Goal: Transaction & Acquisition: Purchase product/service

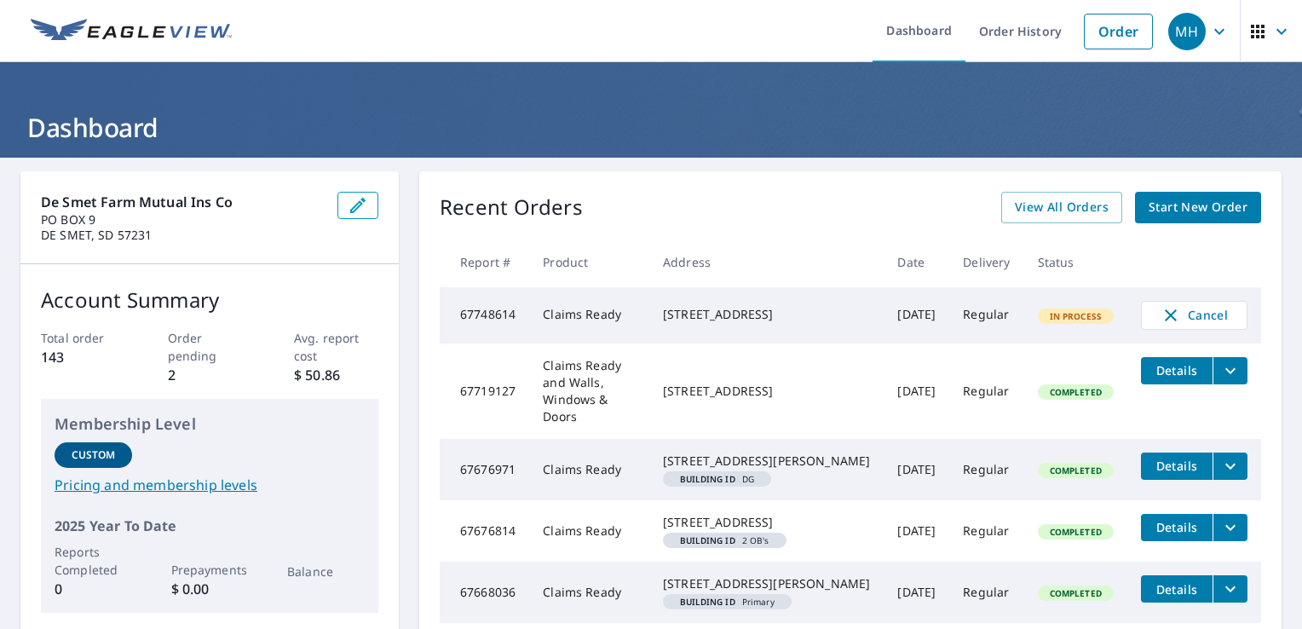
click at [1213, 210] on span "Start New Order" at bounding box center [1198, 207] width 99 height 21
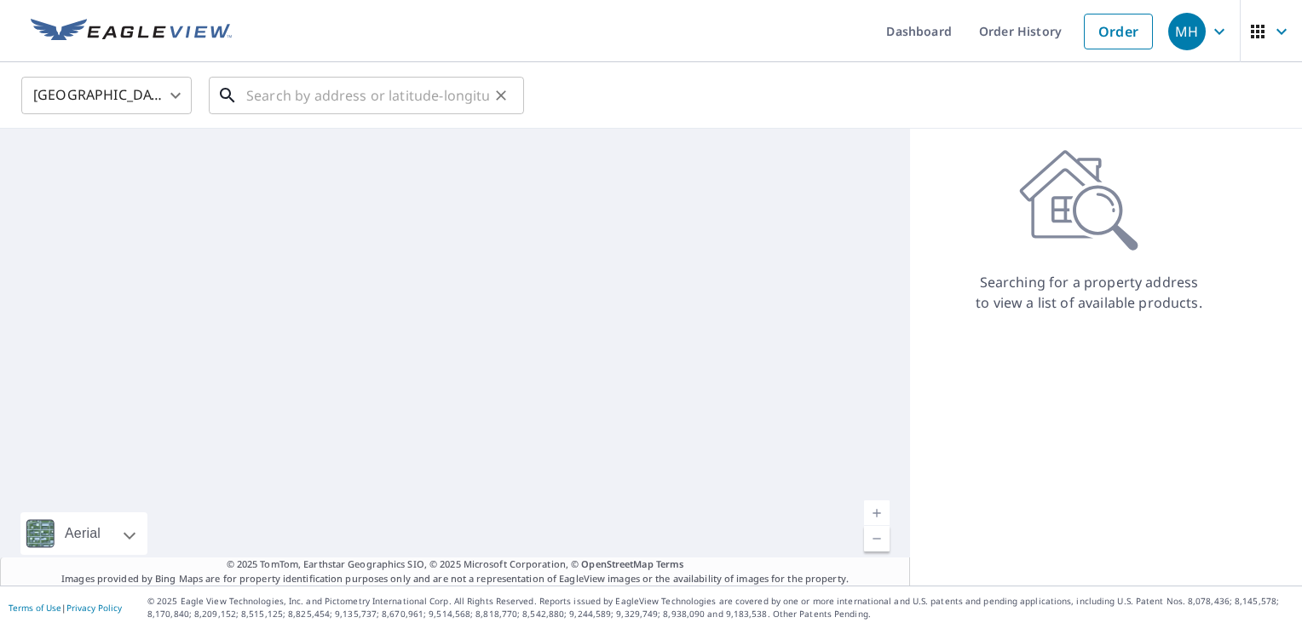
click at [426, 106] on input "text" at bounding box center [367, 96] width 243 height 48
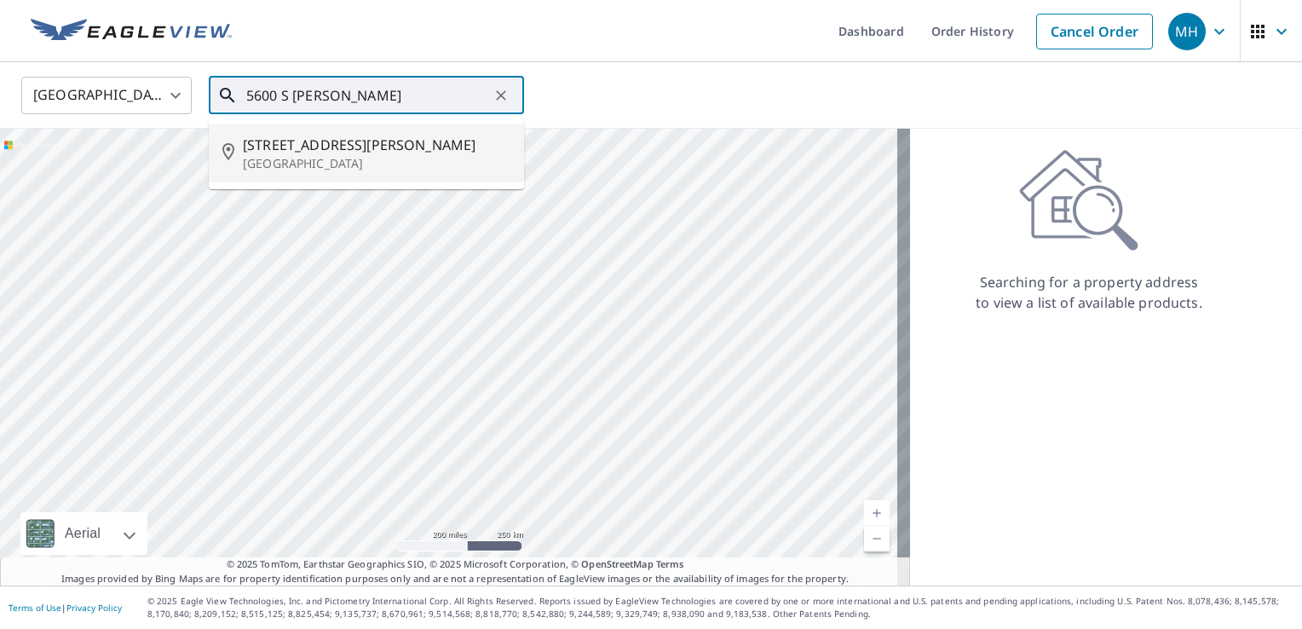
click at [377, 158] on p "[GEOGRAPHIC_DATA]" at bounding box center [377, 163] width 268 height 17
type input "[STREET_ADDRESS][PERSON_NAME]"
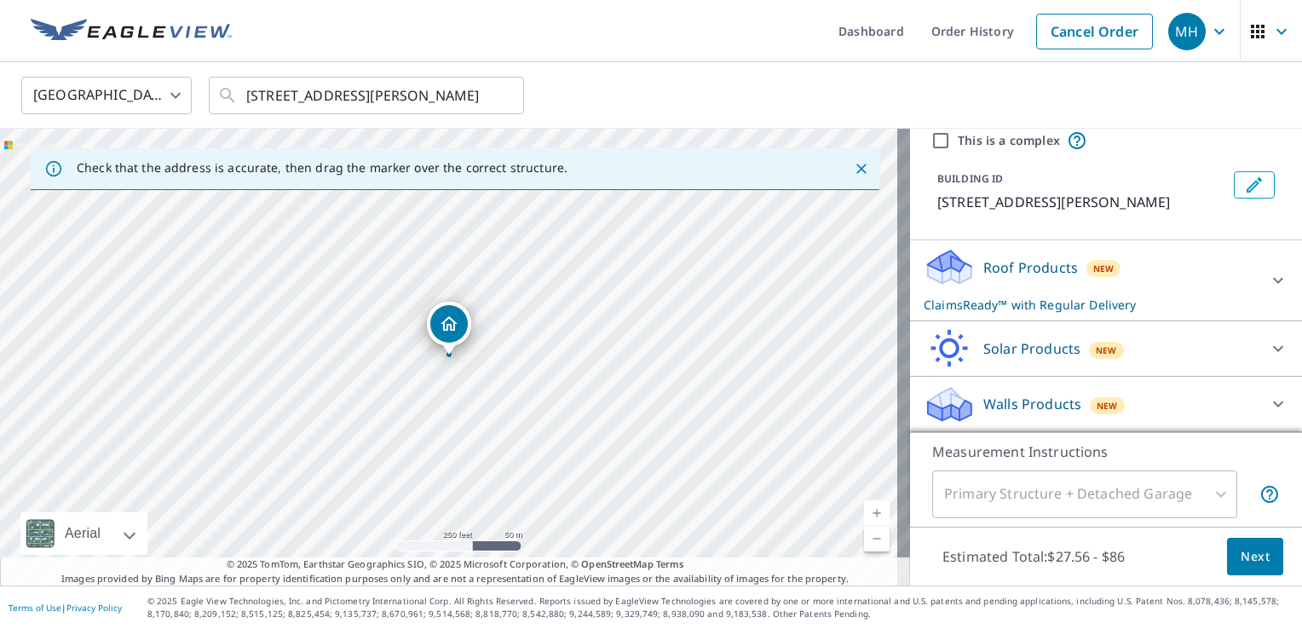
scroll to position [63, 0]
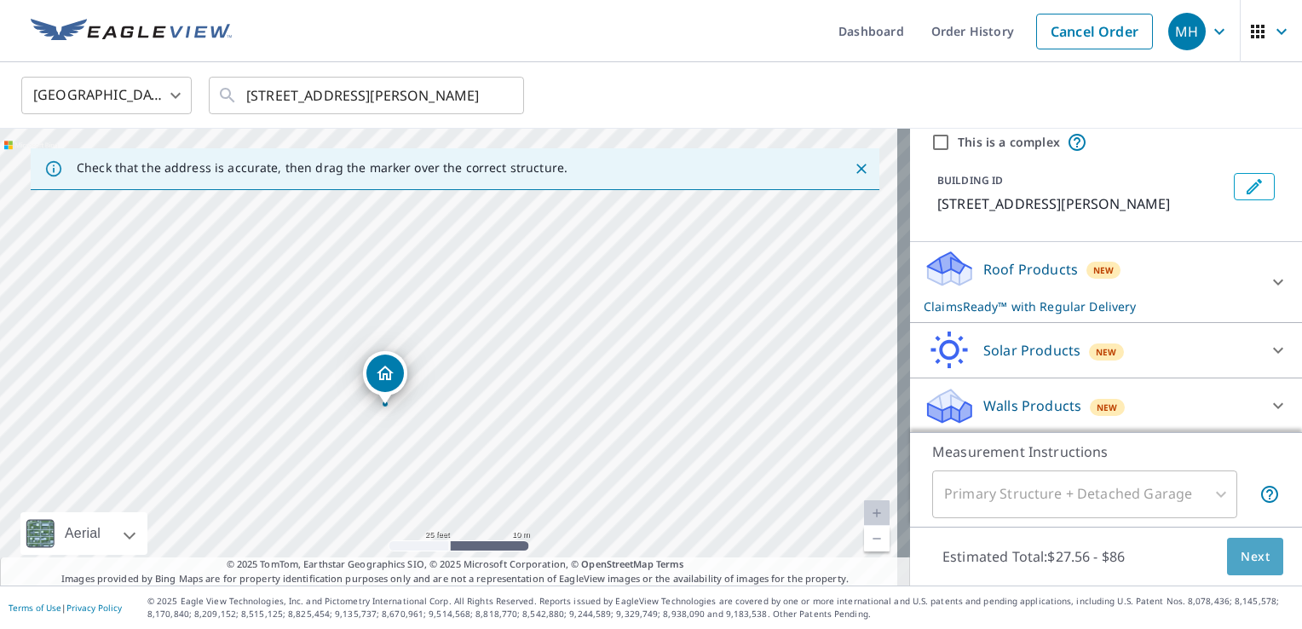
click at [1241, 546] on span "Next" at bounding box center [1255, 556] width 29 height 21
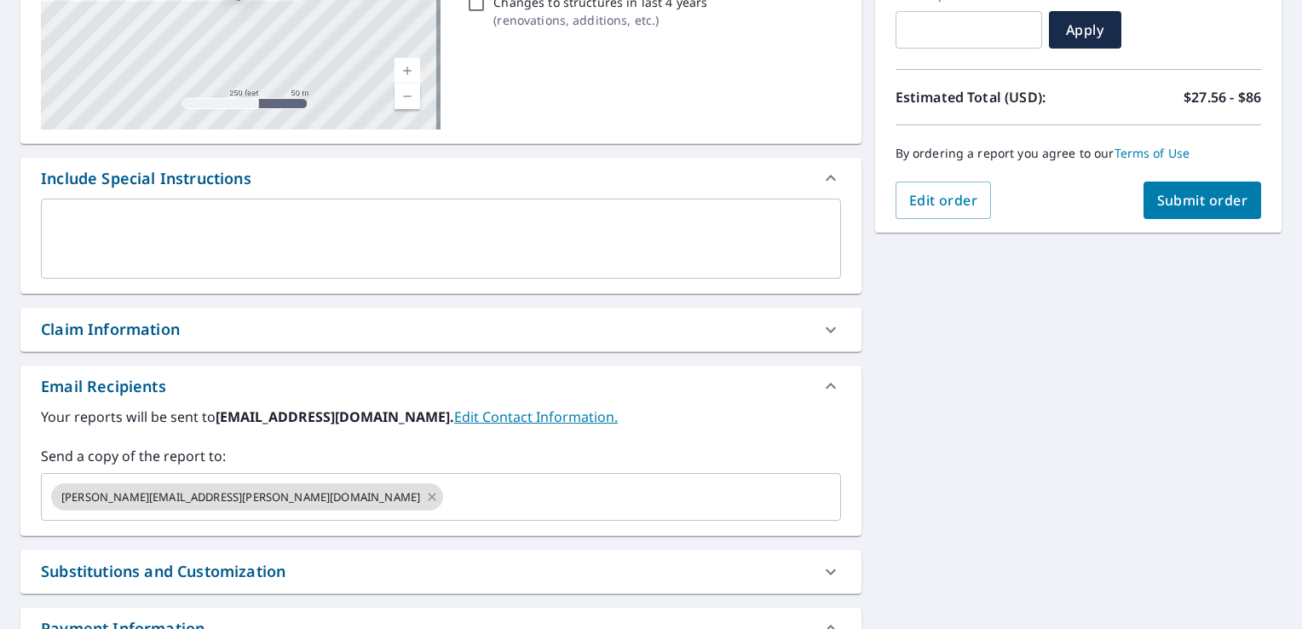
scroll to position [341, 0]
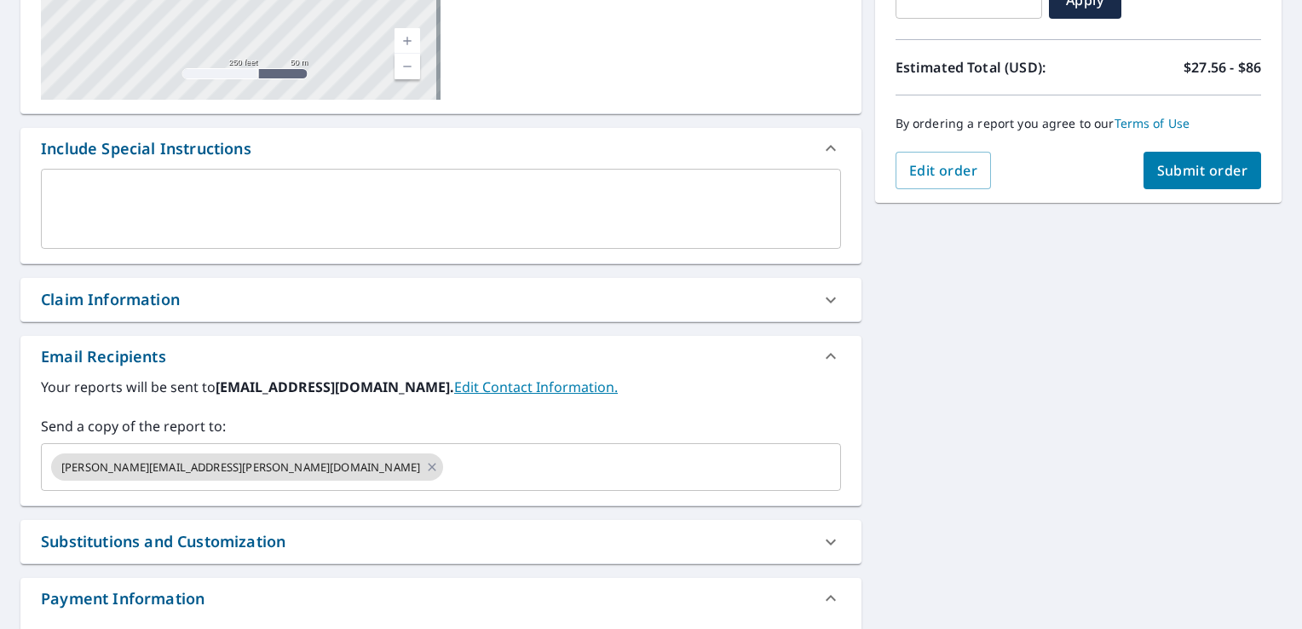
click at [578, 307] on div "Claim Information" at bounding box center [425, 299] width 769 height 23
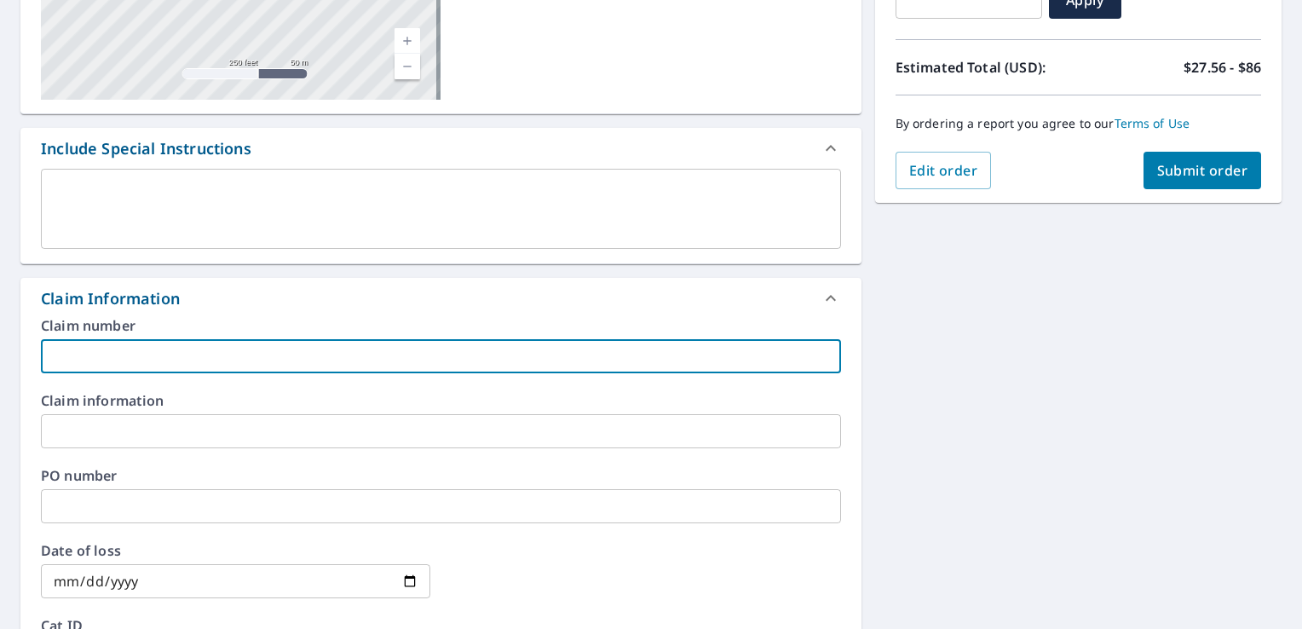
click at [254, 354] on input "text" at bounding box center [441, 356] width 800 height 34
type input "25-1529"
click at [218, 424] on input "text" at bounding box center [441, 431] width 800 height 34
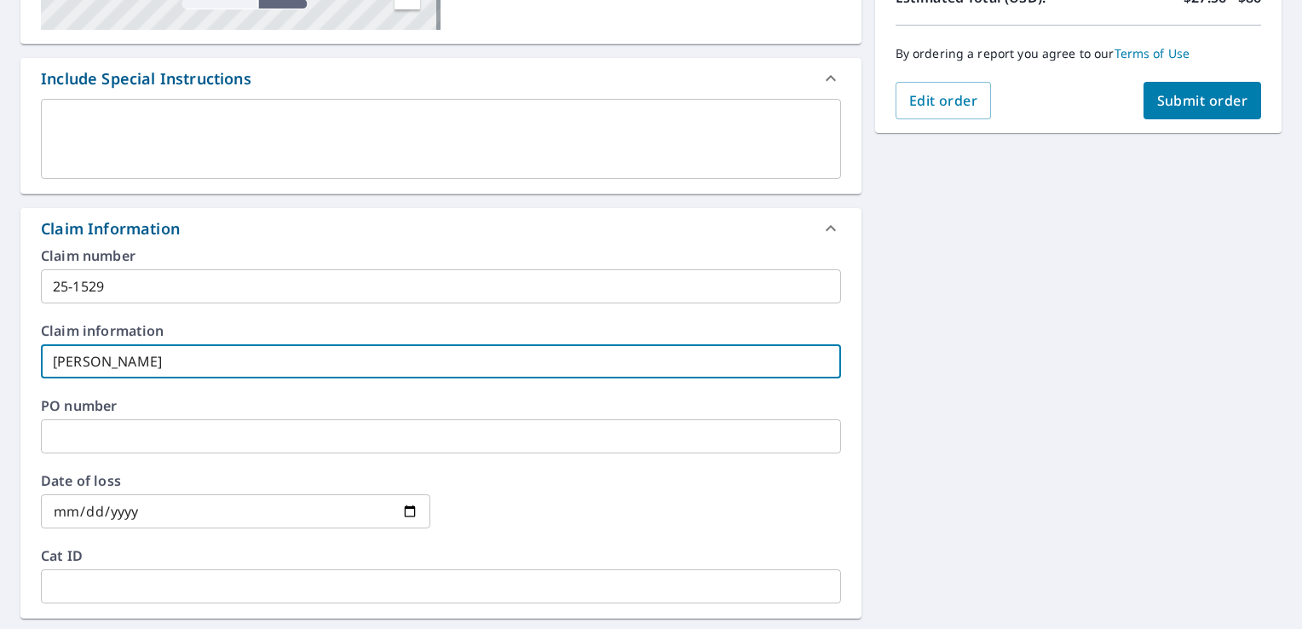
scroll to position [511, 0]
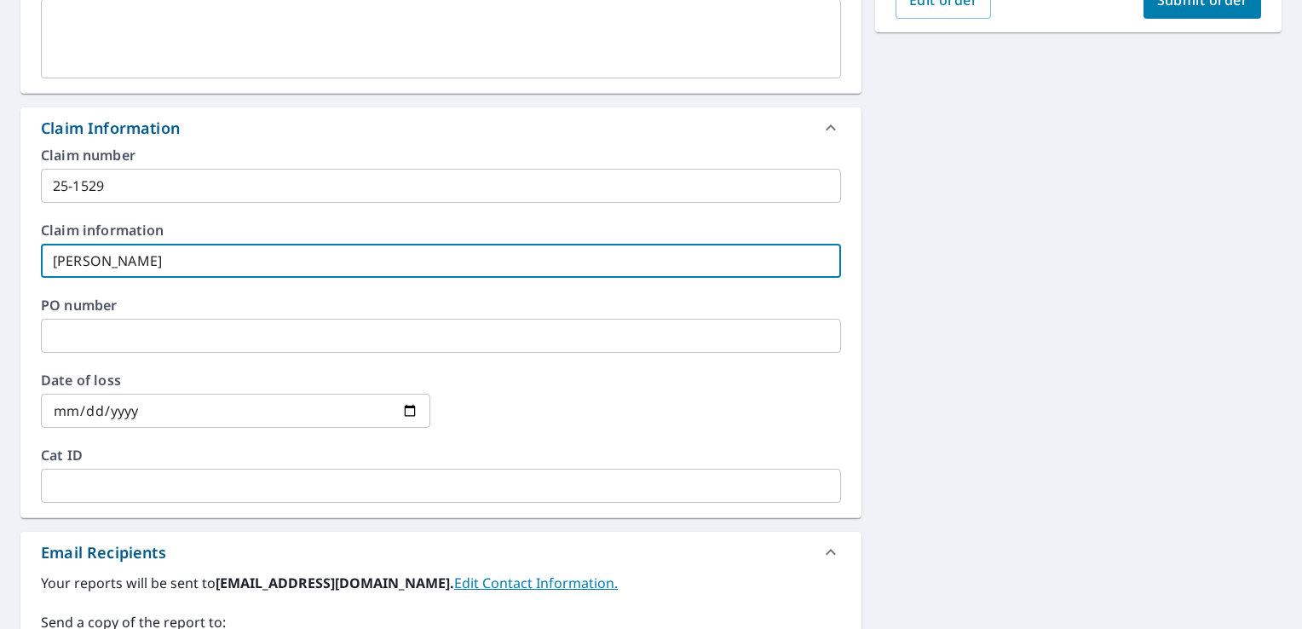
type input "[PERSON_NAME]"
click at [358, 413] on input "date" at bounding box center [235, 411] width 389 height 34
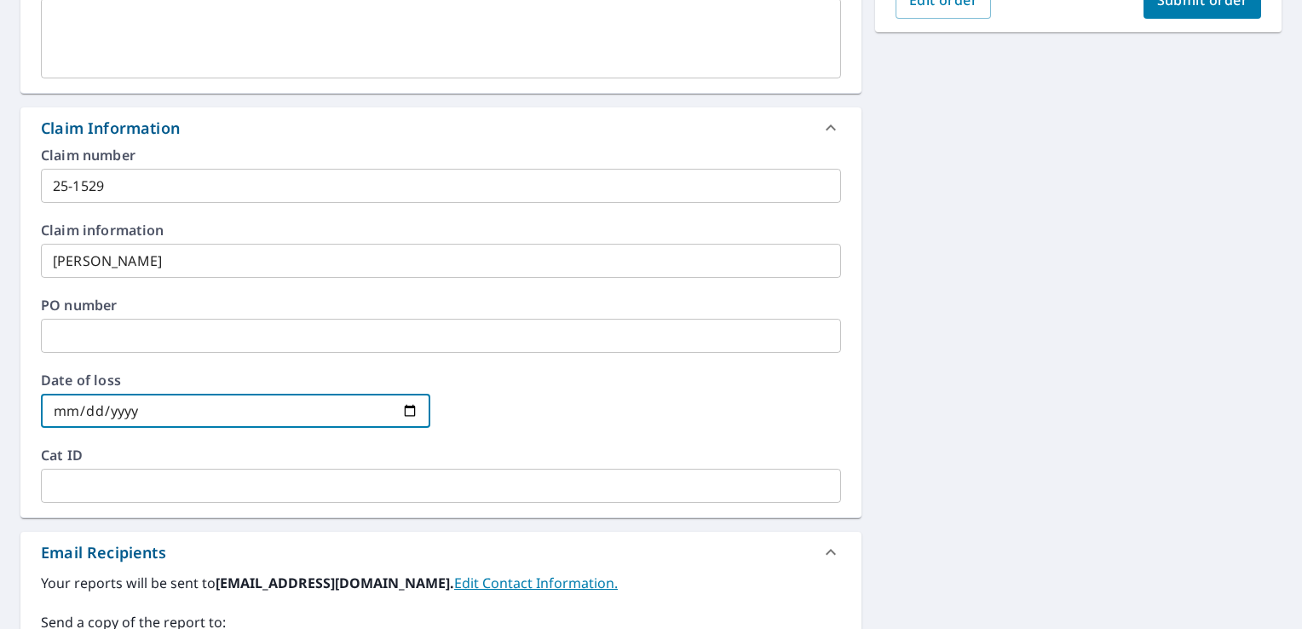
click at [399, 408] on input "date" at bounding box center [235, 411] width 389 height 34
click at [408, 407] on input "date" at bounding box center [235, 411] width 389 height 34
type input "[DATE]"
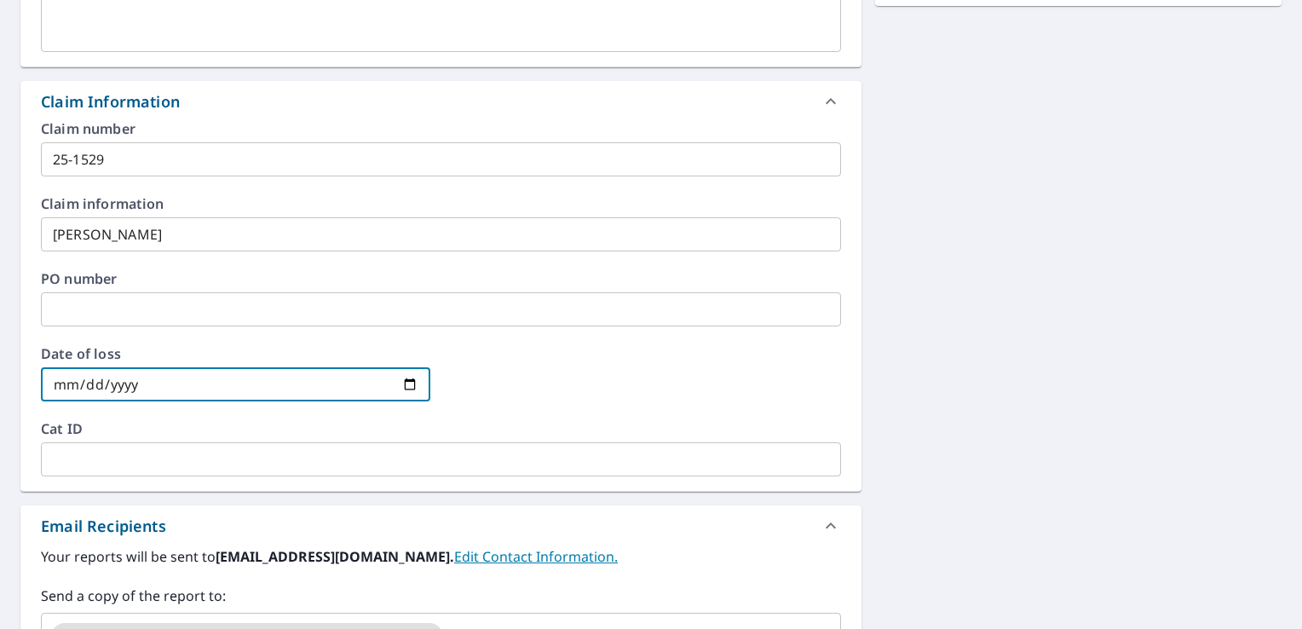
scroll to position [767, 0]
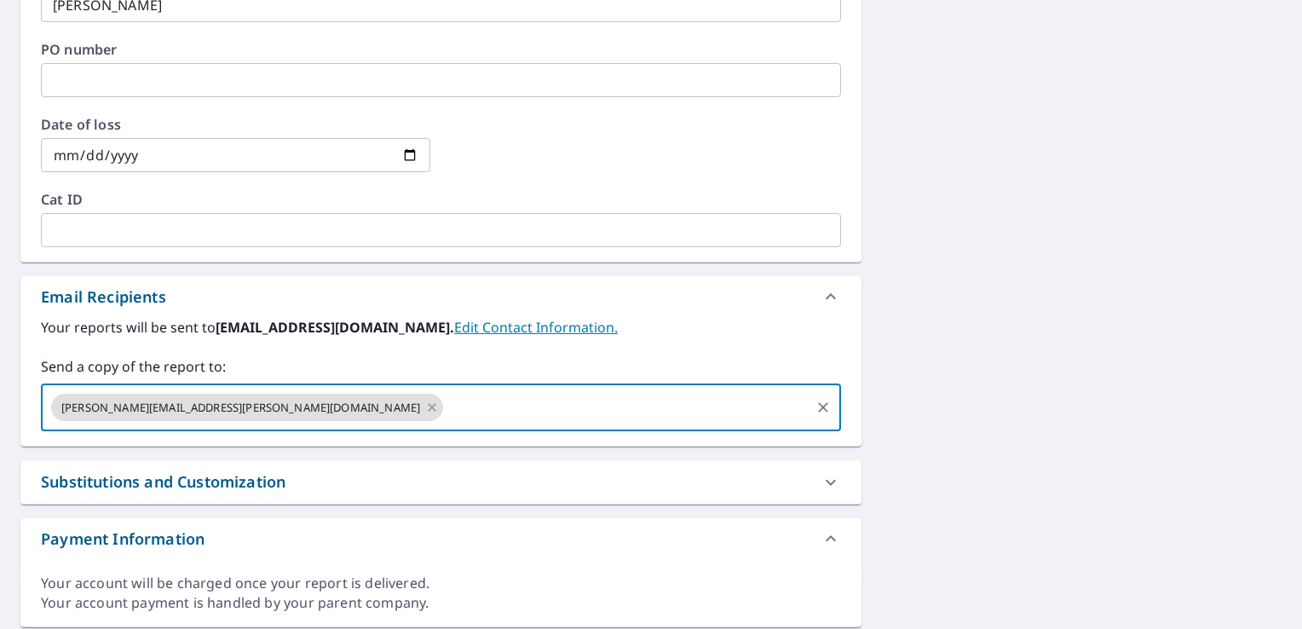
click at [446, 395] on input "text" at bounding box center [627, 407] width 362 height 32
type input "[EMAIL_ADDRESS][DOMAIN_NAME]"
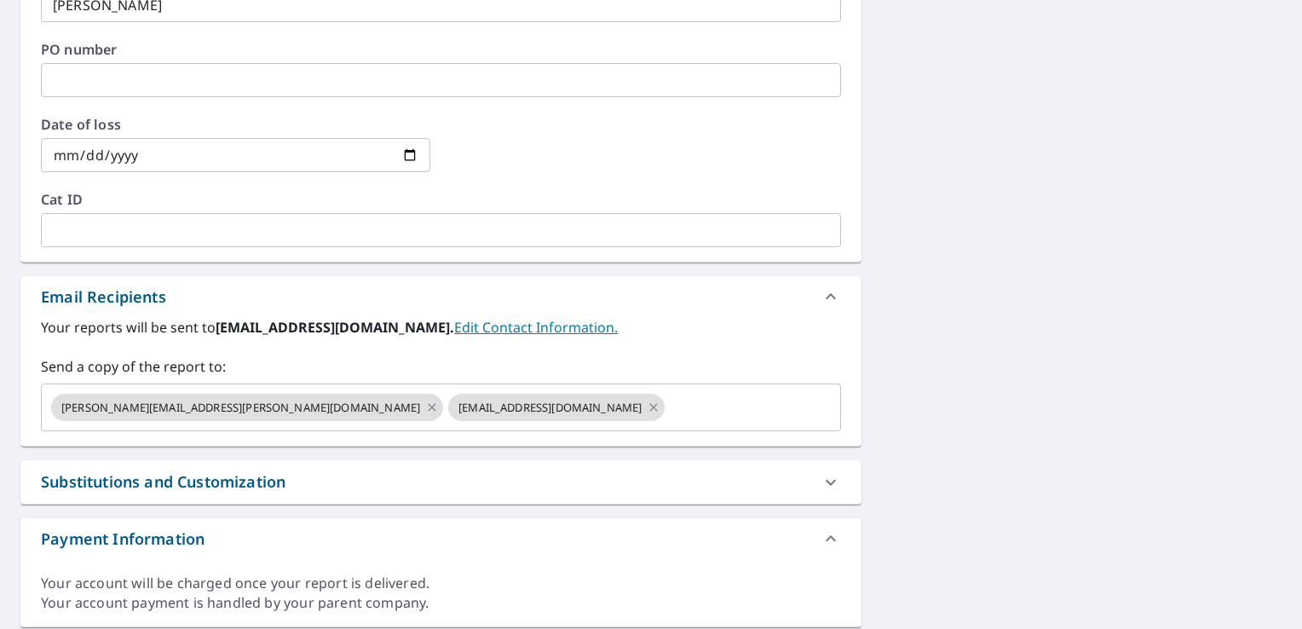
click at [574, 326] on label "Your reports will be sent to [EMAIL_ADDRESS][DOMAIN_NAME]. Edit Contact Informa…" at bounding box center [441, 327] width 800 height 20
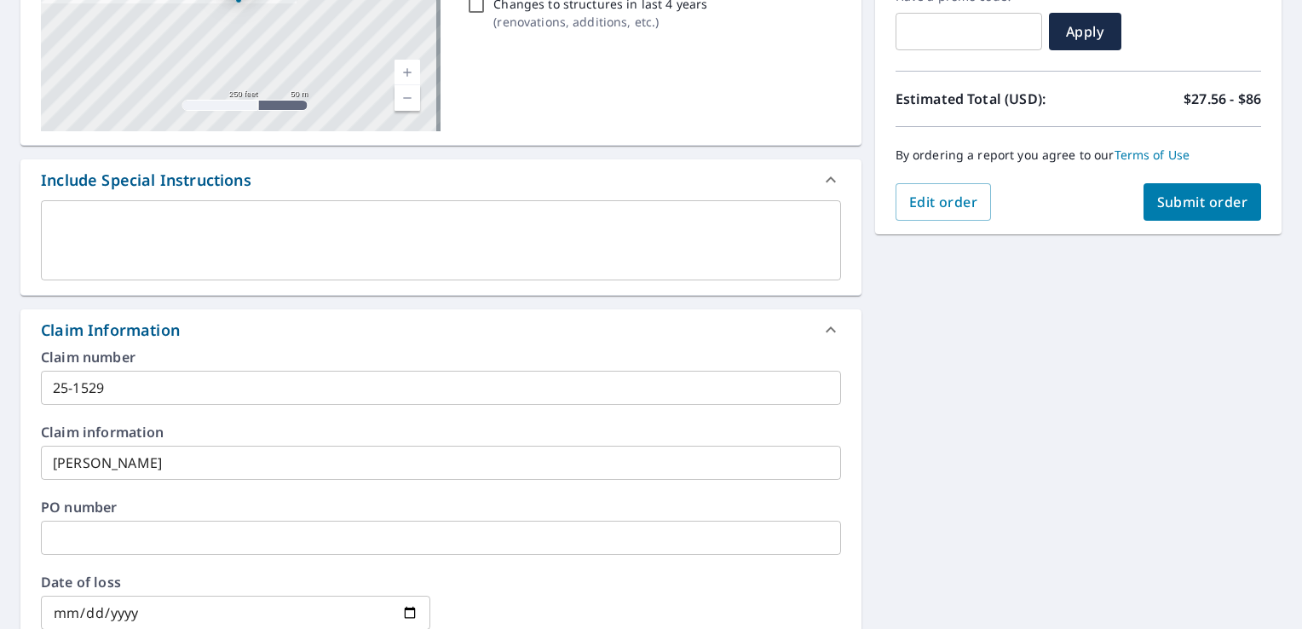
scroll to position [0, 0]
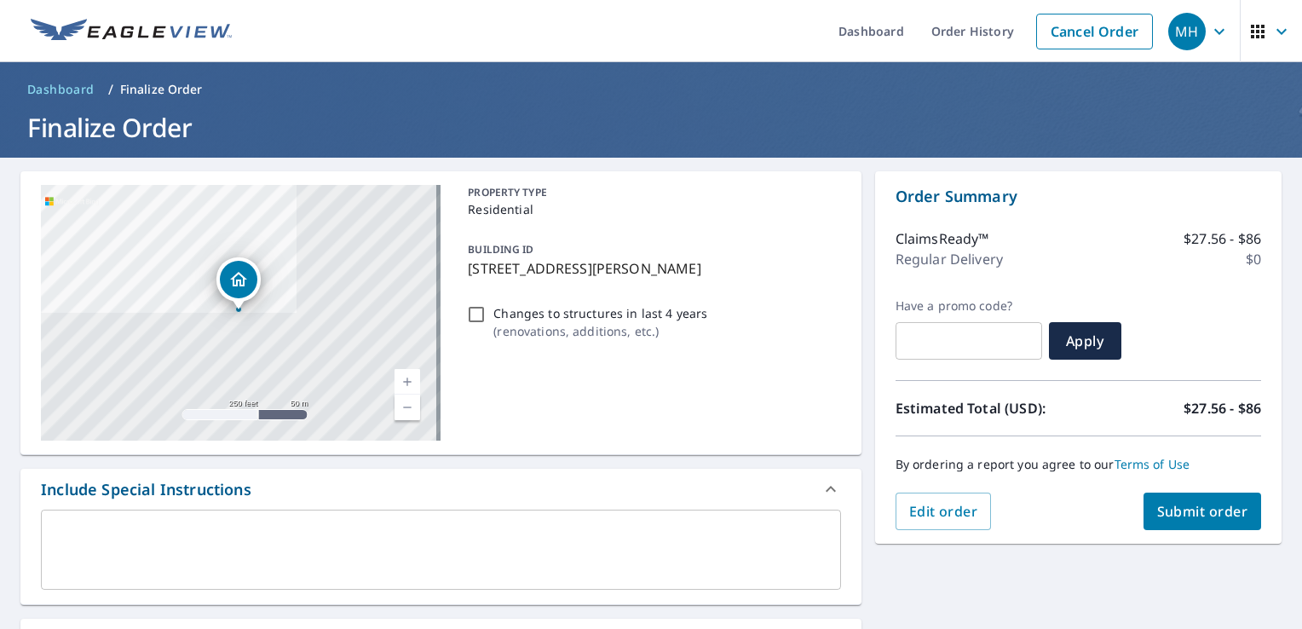
click at [1173, 521] on button "Submit order" at bounding box center [1203, 511] width 118 height 37
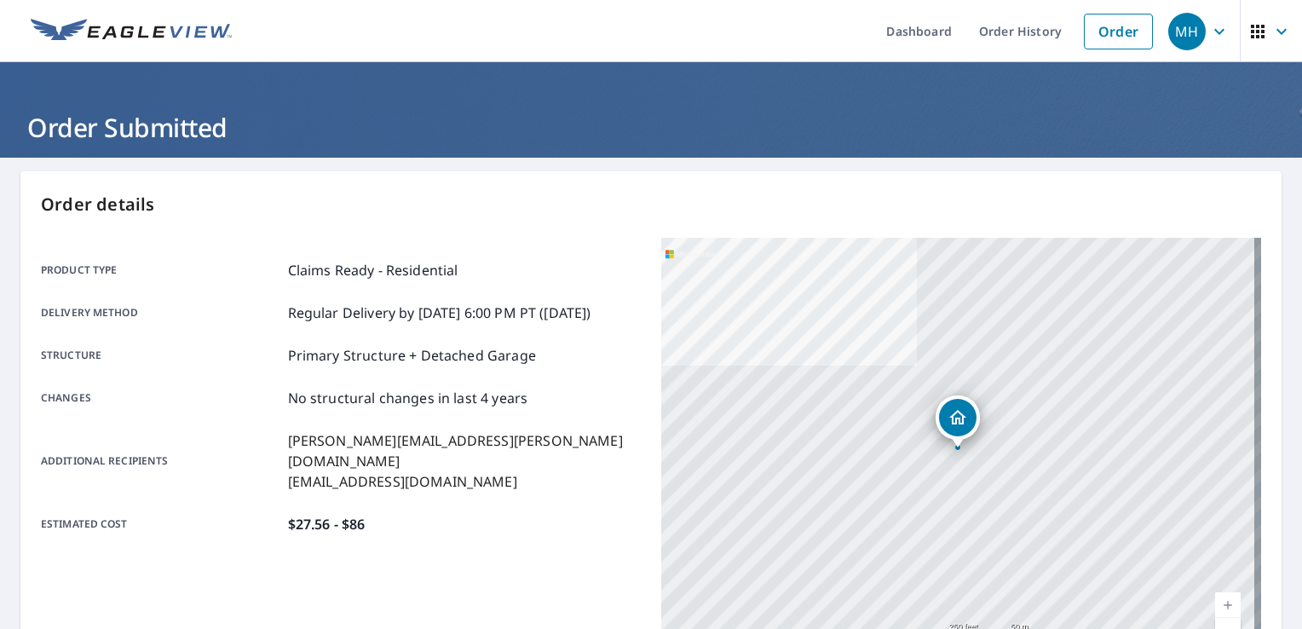
click at [106, 26] on img at bounding box center [131, 32] width 201 height 26
